Goal: Task Accomplishment & Management: Manage account settings

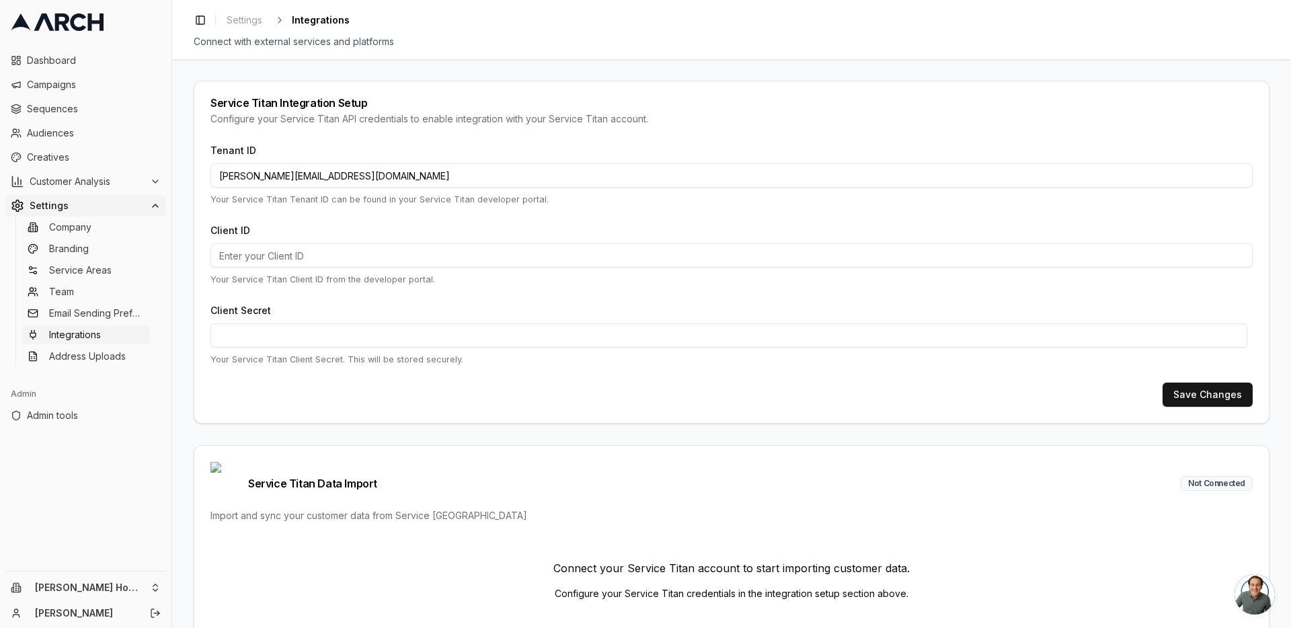
click at [391, 180] on input "[PERSON_NAME][EMAIL_ADDRESS][DOMAIN_NAME]" at bounding box center [731, 175] width 1042 height 24
paste input "896516925"
type input "896516925"
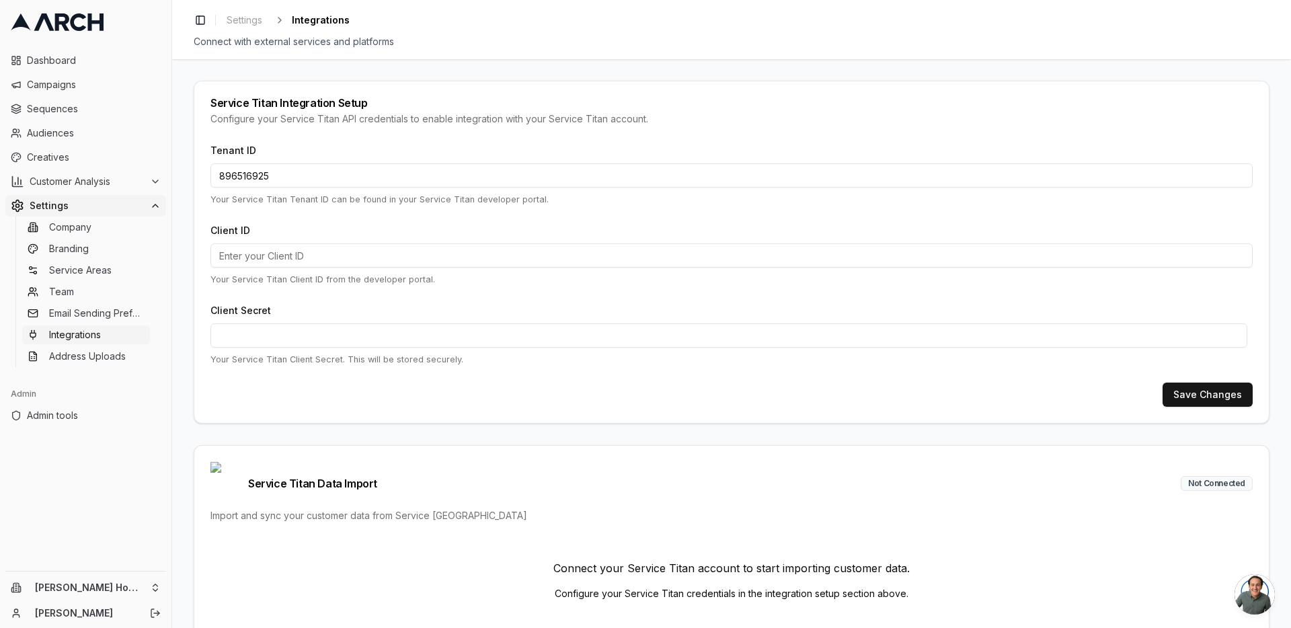
click at [328, 255] on input "Client ID" at bounding box center [731, 255] width 1042 height 24
paste input "cid.ob6vs0gyva20cbowx5iw6xg7e"
type input "cid.ob6vs0gyva20cbowx5iw6xg7e"
click at [1206, 389] on button "Save Changes" at bounding box center [1207, 395] width 90 height 24
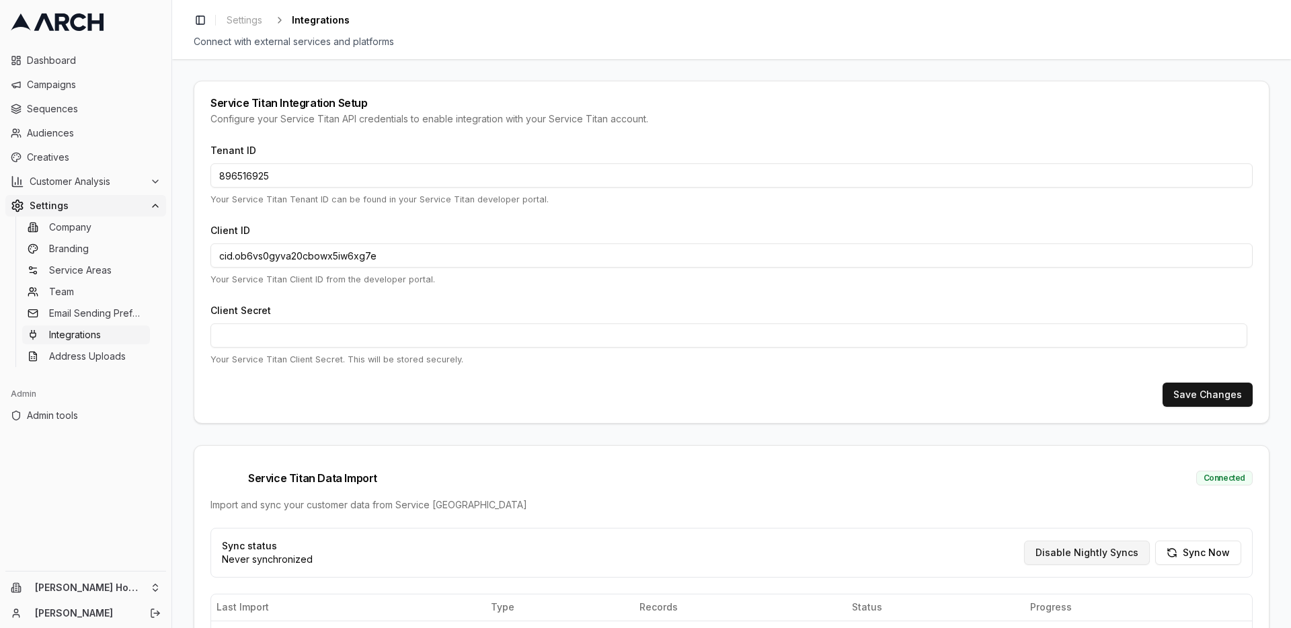
click at [1113, 541] on button "Disable Nightly Syncs" at bounding box center [1087, 553] width 126 height 24
click at [151, 582] on html "Dashboard Campaigns Sequences Audiences Creatives Customer Analysis Settings Co…" at bounding box center [645, 314] width 1291 height 628
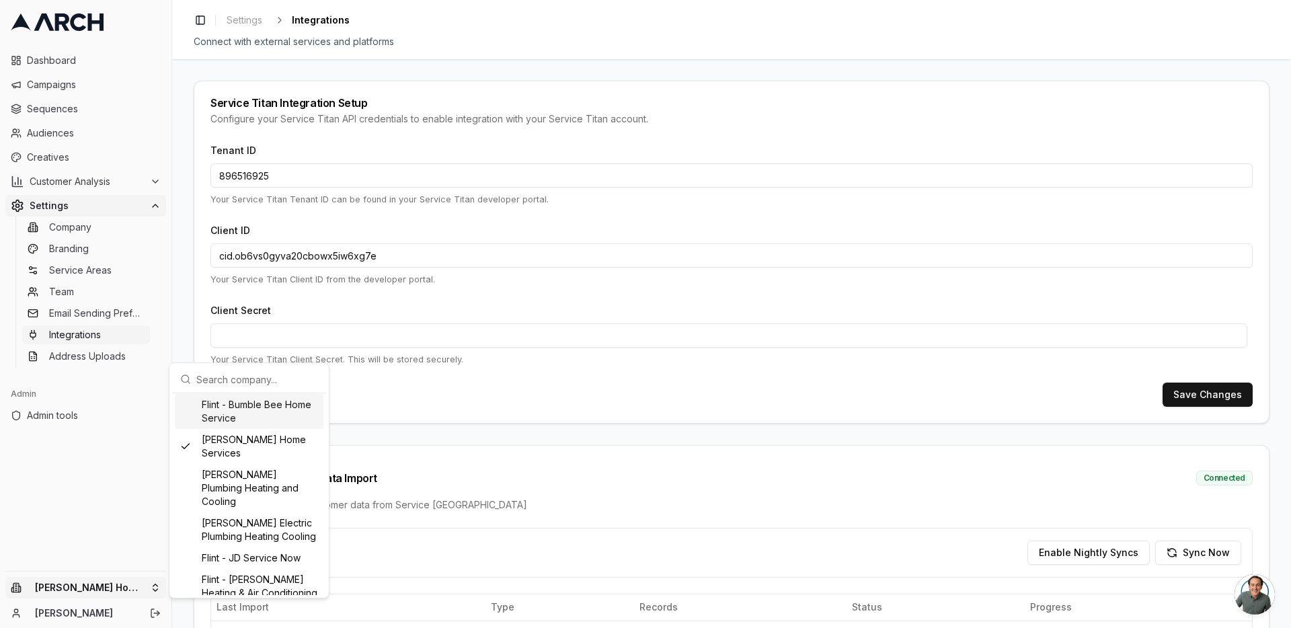
scroll to position [484, 0]
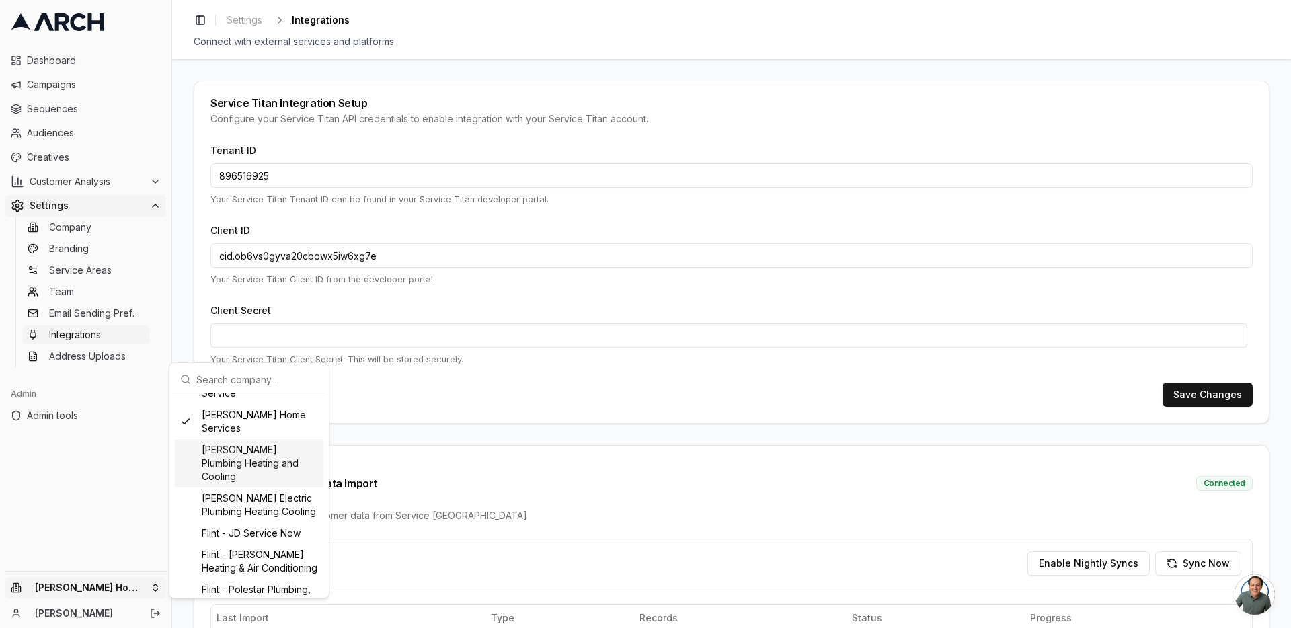
click at [270, 475] on div "Flint - Donnelly's Plumbing Heating and Cooling" at bounding box center [249, 463] width 149 height 48
